Goal: Check status

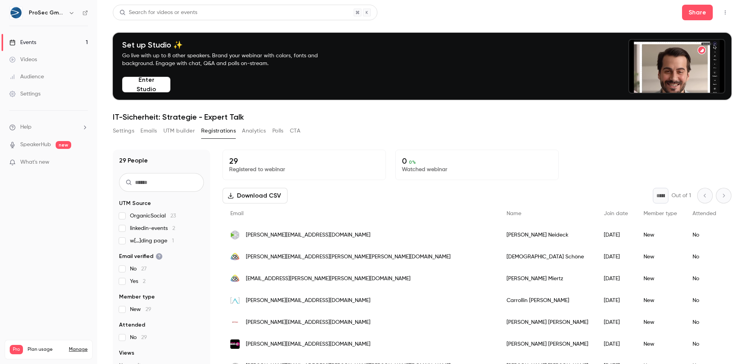
scroll to position [18, 0]
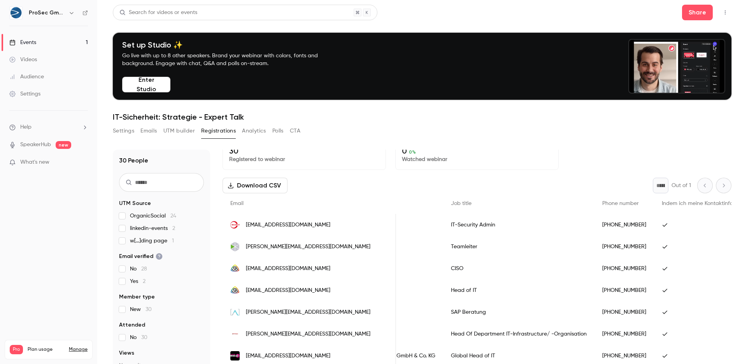
scroll to position [0, 347]
